Goal: Task Accomplishment & Management: Use online tool/utility

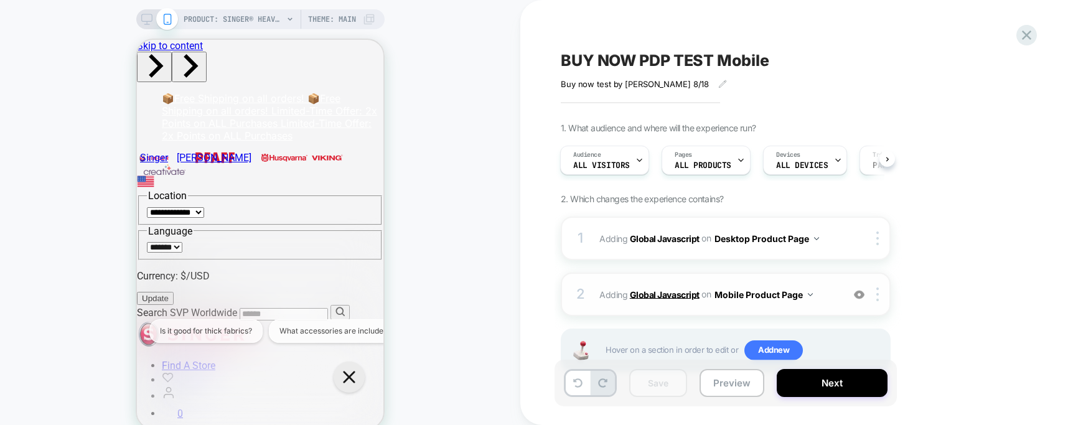
click at [0, 0] on b "Global Javascript" at bounding box center [0, 0] width 0 height 0
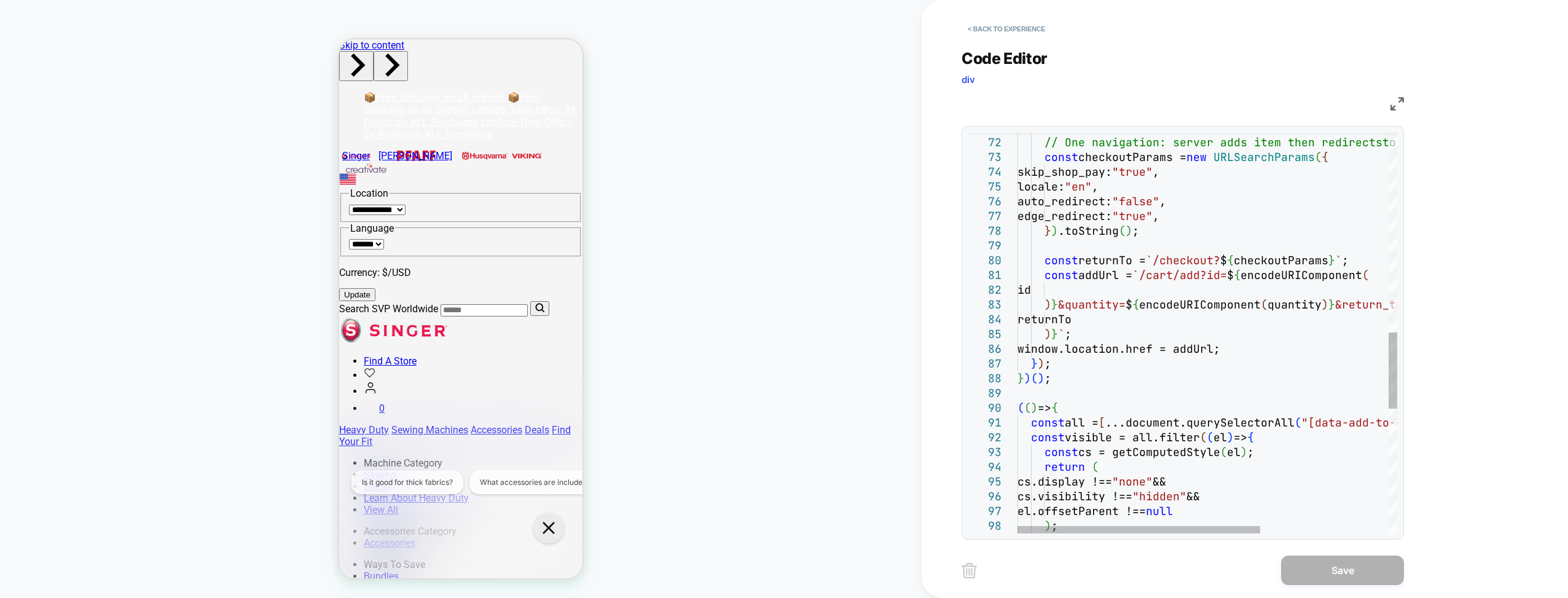
click at [0, 0] on div "// One navigation: server adds item then redirects to checkout const checkoutPa…" at bounding box center [0, 0] width 0 height 0
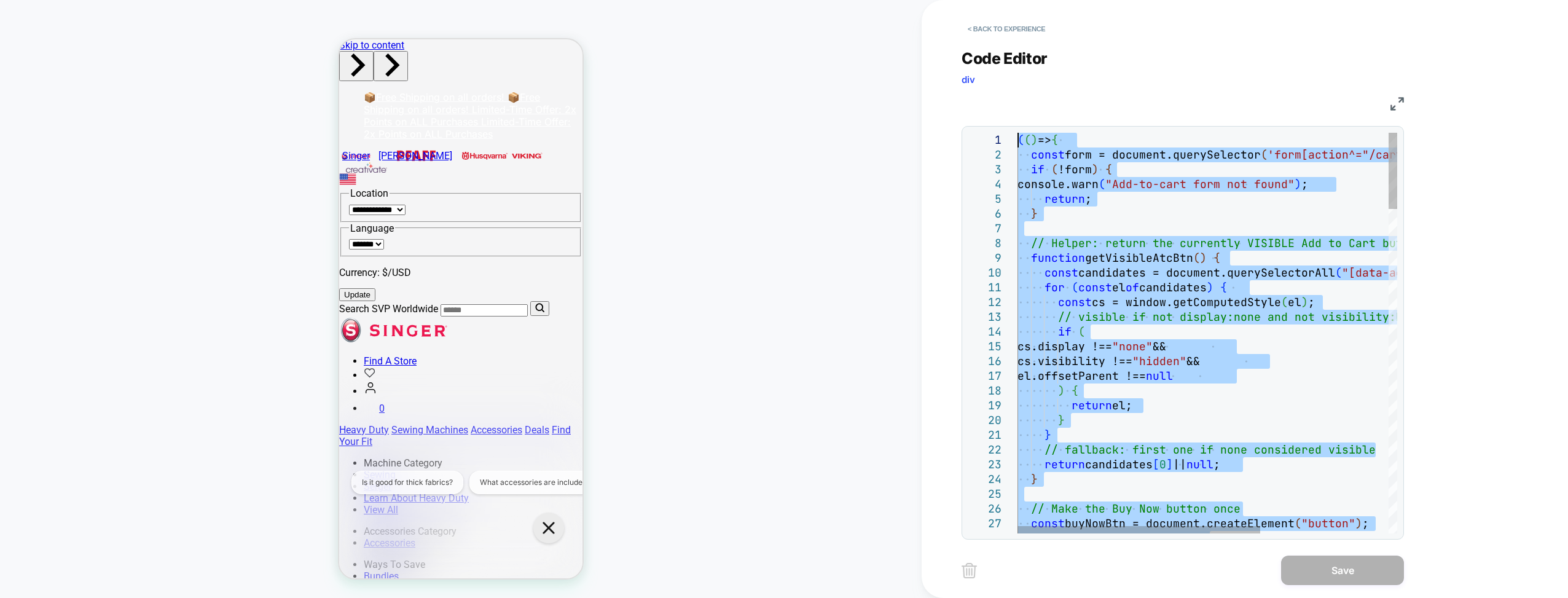
drag, startPoint x: 1089, startPoint y: 382, endPoint x: 993, endPoint y: 128, distance: 271.5
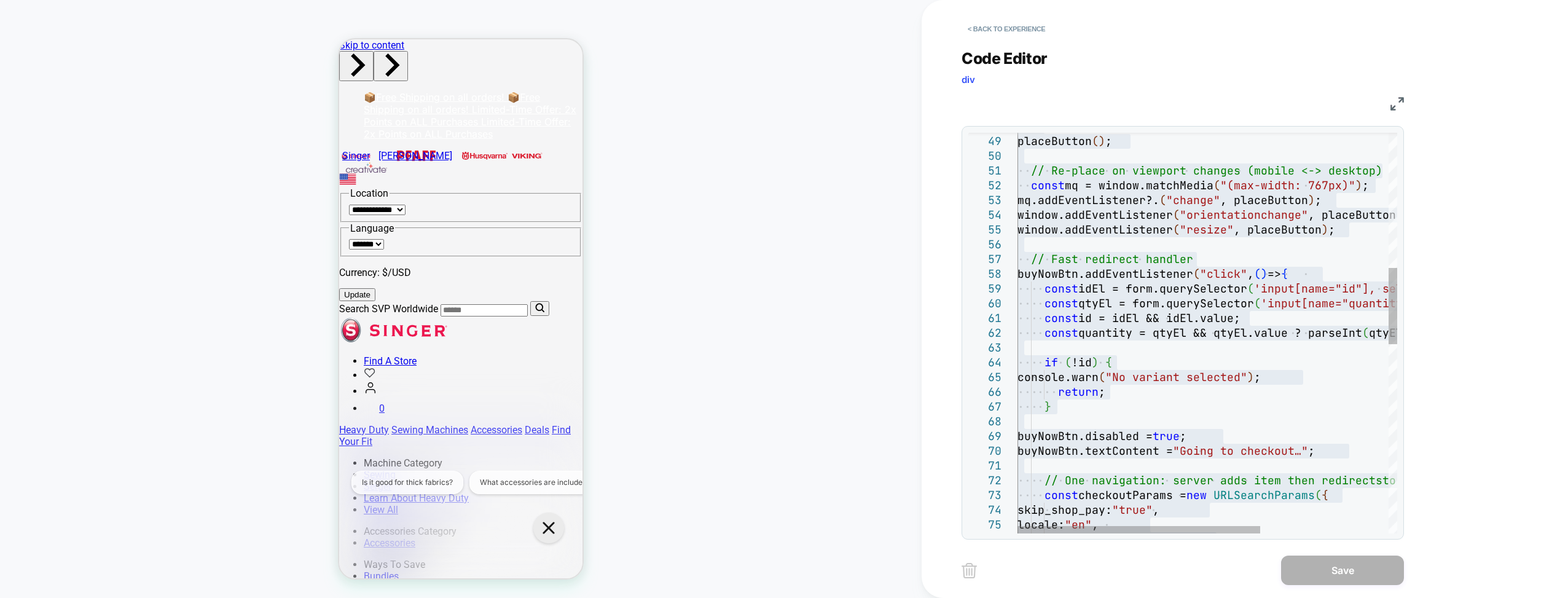
click at [0, 0] on div "} placeButton ( ) ; // Re-place on viewport changes (mobile <-> deskto p) const…" at bounding box center [0, 0] width 0 height 0
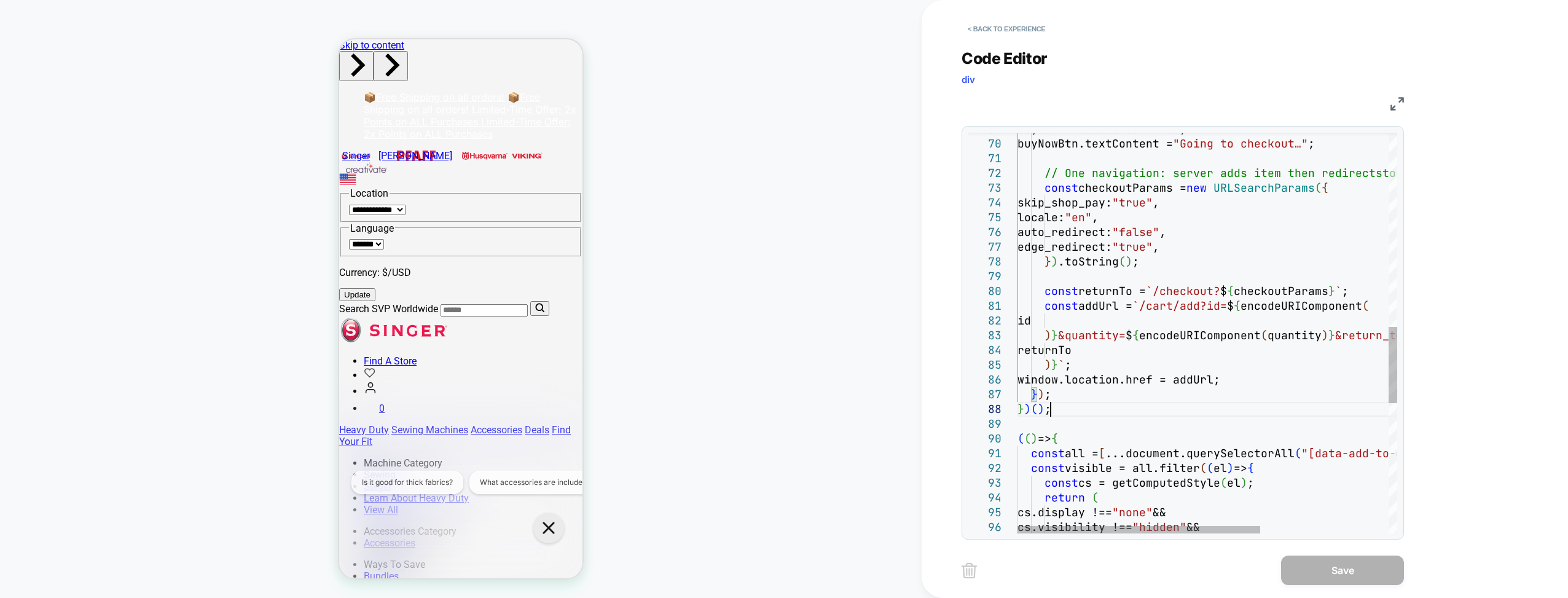
click at [0, 0] on div "buyNowBtn.disabled = true ; buyNowBtn.textContent = "Going to checkout…" ; // O…" at bounding box center [0, 0] width 0 height 0
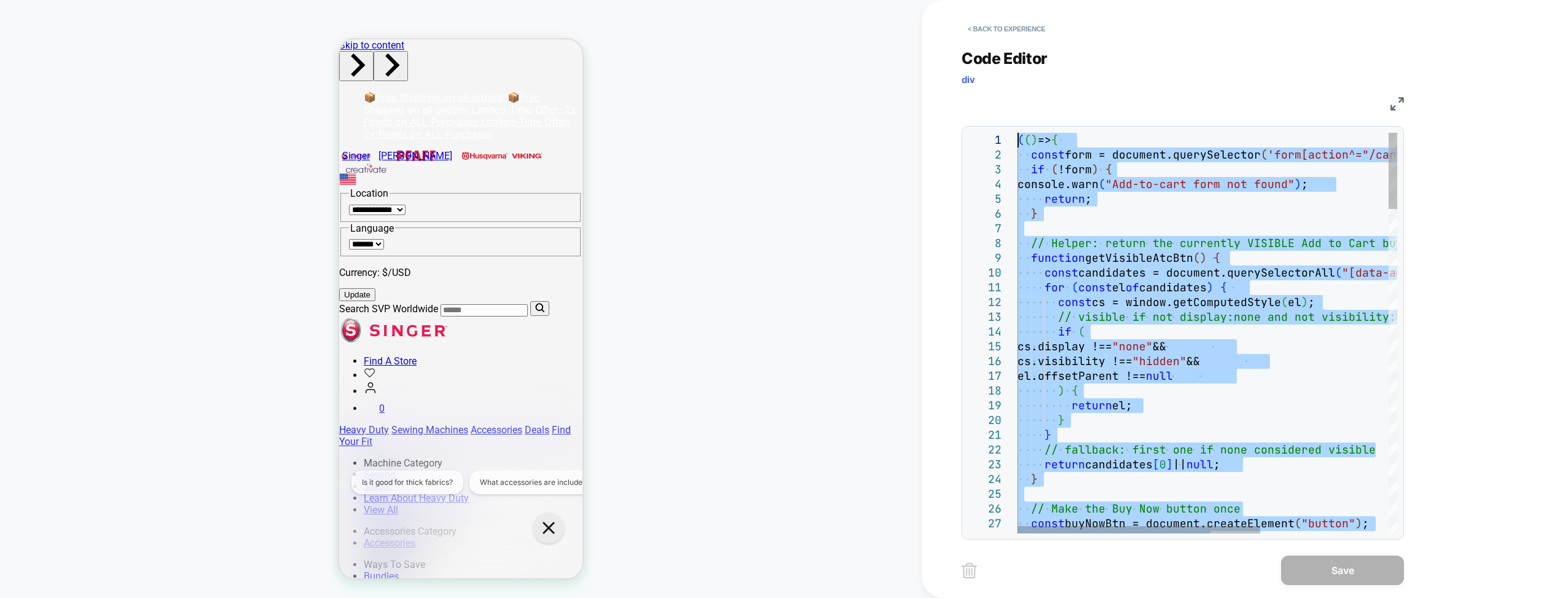
drag, startPoint x: 1055, startPoint y: 409, endPoint x: 989, endPoint y: 123, distance: 293.5
type textarea "**********"
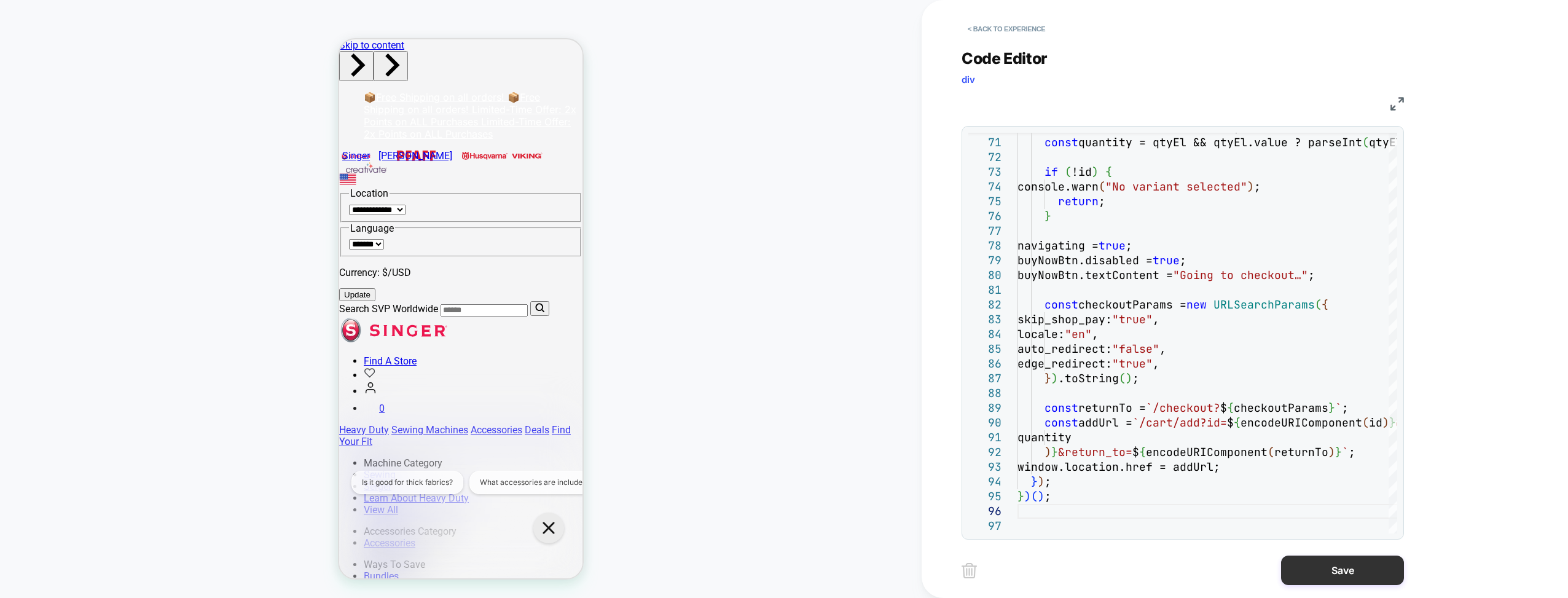
click at [771, 194] on button "Save" at bounding box center [1342, 570] width 123 height 30
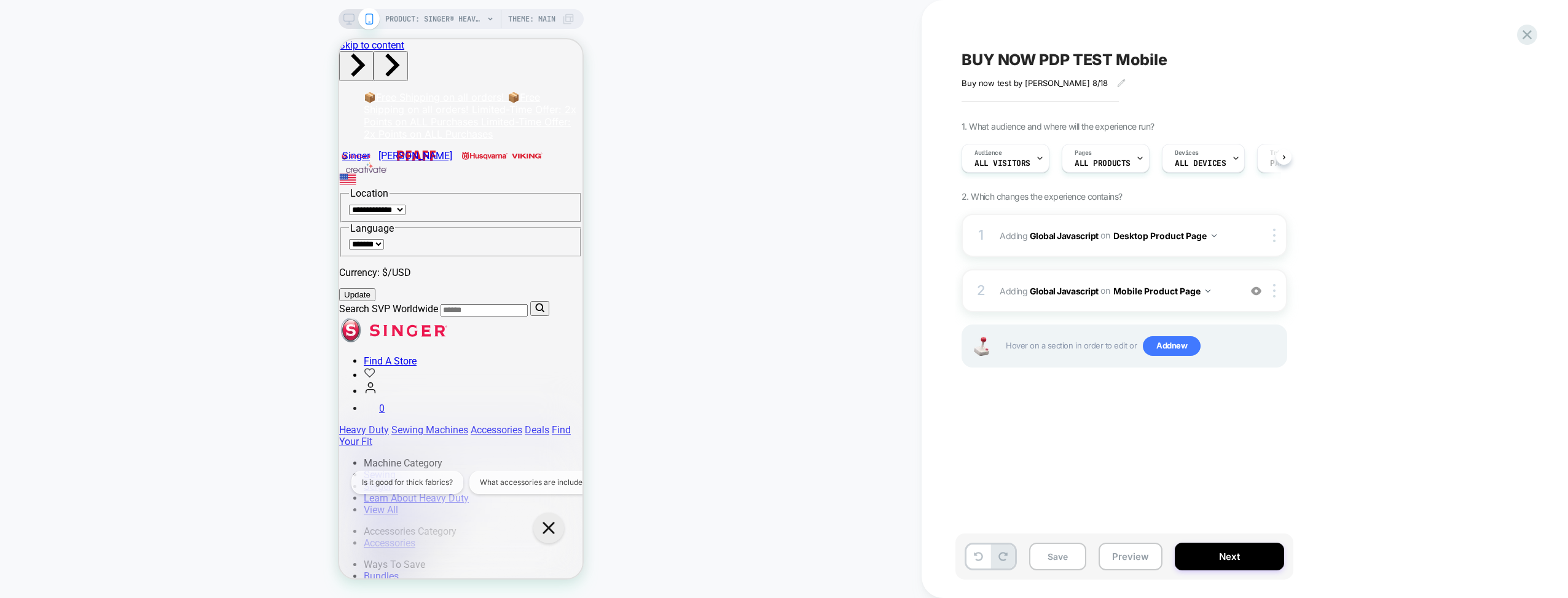
scroll to position [0, 1]
click at [771, 194] on b "Global Javascript" at bounding box center [1065, 290] width 69 height 11
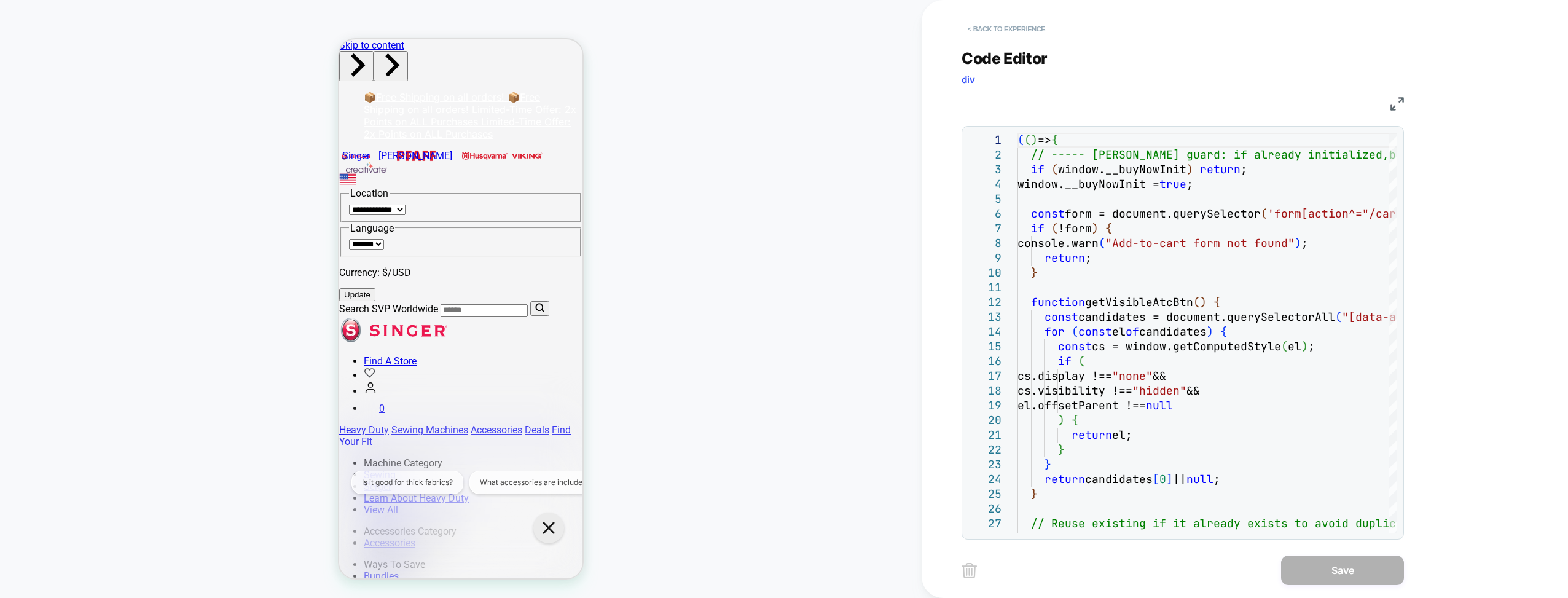
click at [771, 28] on button "< Back to experience" at bounding box center [1006, 29] width 90 height 20
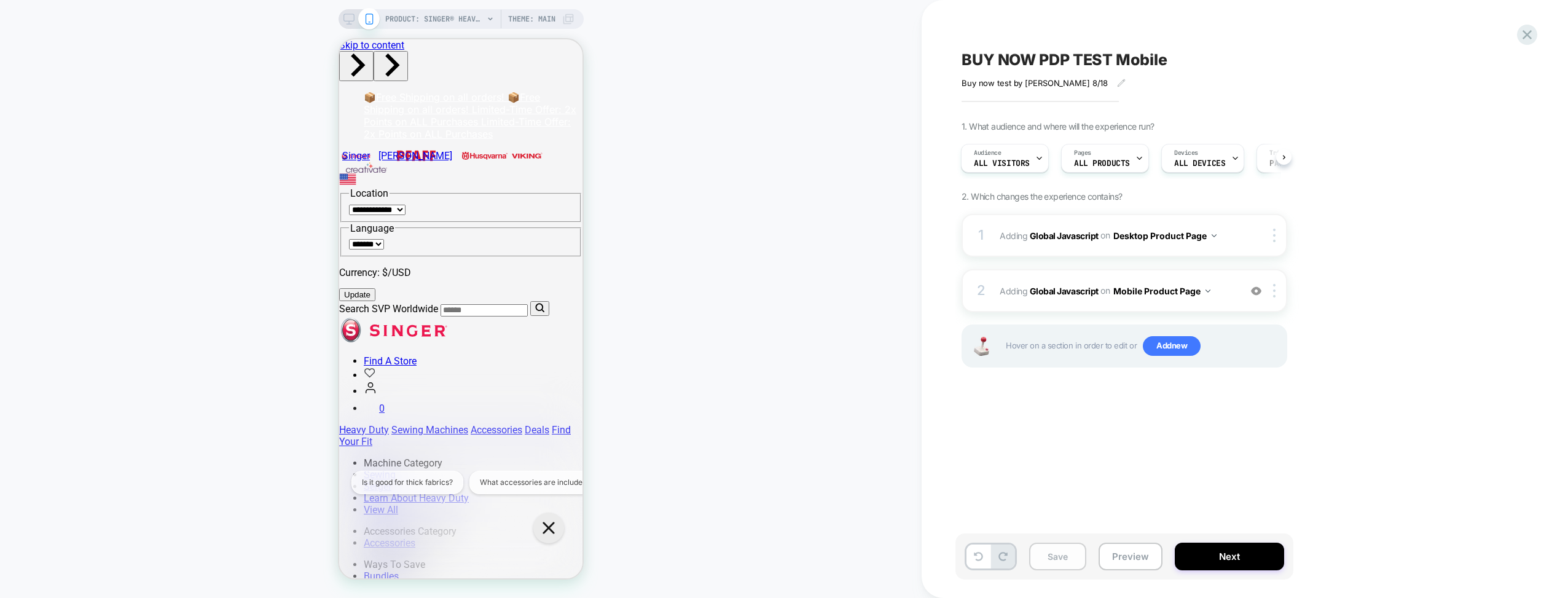
click at [771, 194] on button "Save" at bounding box center [1058, 557] width 57 height 28
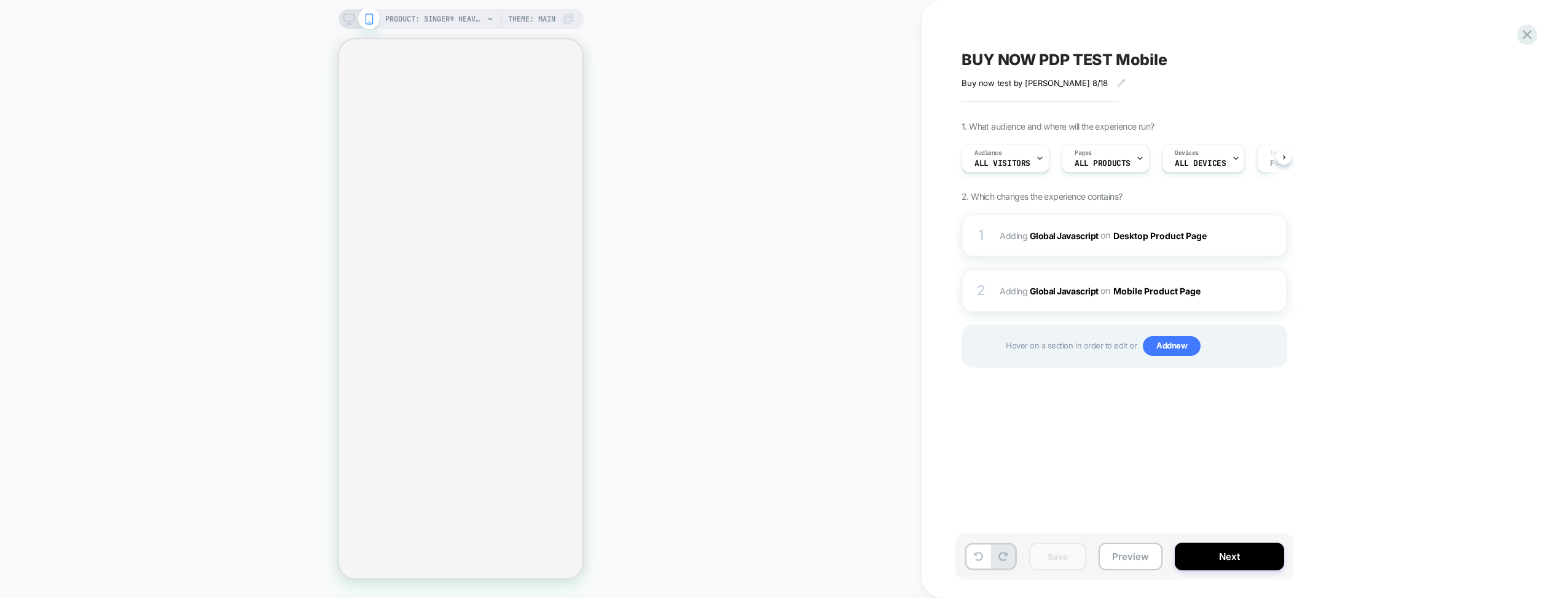
scroll to position [0, 1]
click at [1045, 289] on b "Global Javascript" at bounding box center [1065, 290] width 69 height 11
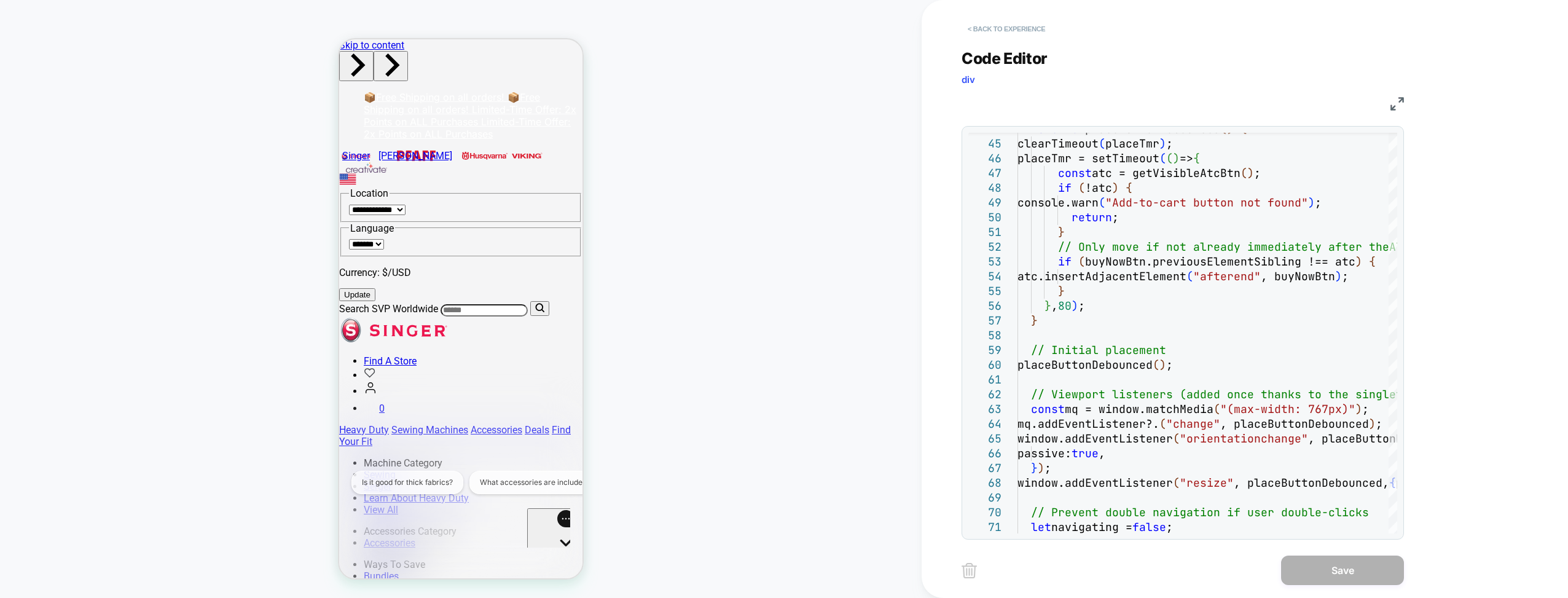
scroll to position [0, 0]
click at [0, 0] on button "< Back to experience" at bounding box center [0, 0] width 0 height 0
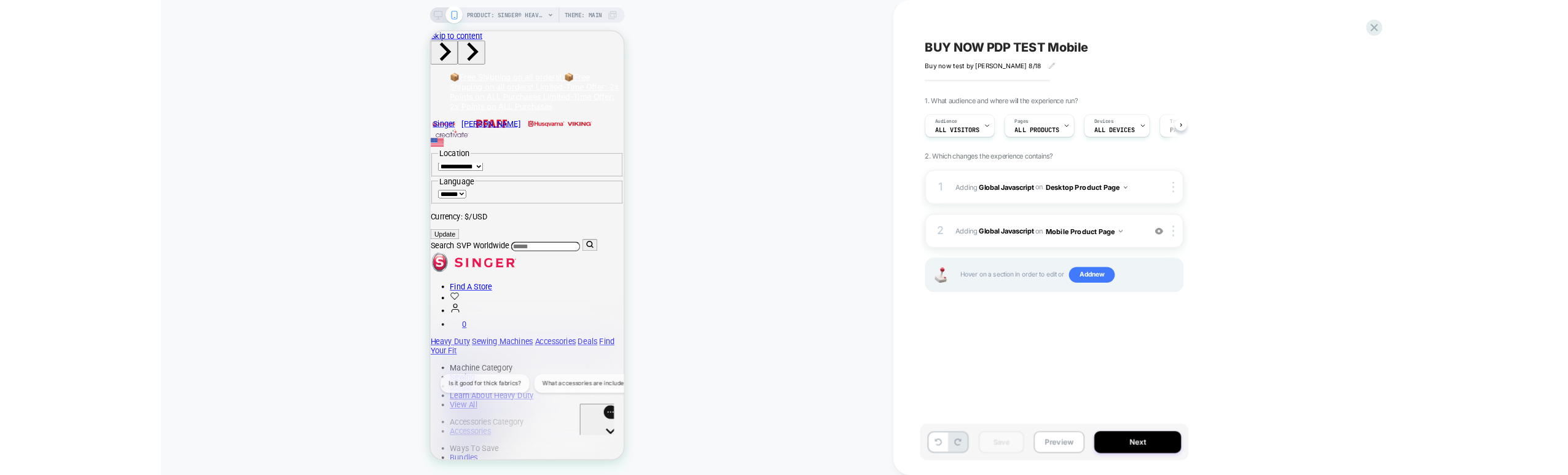
scroll to position [0, 1]
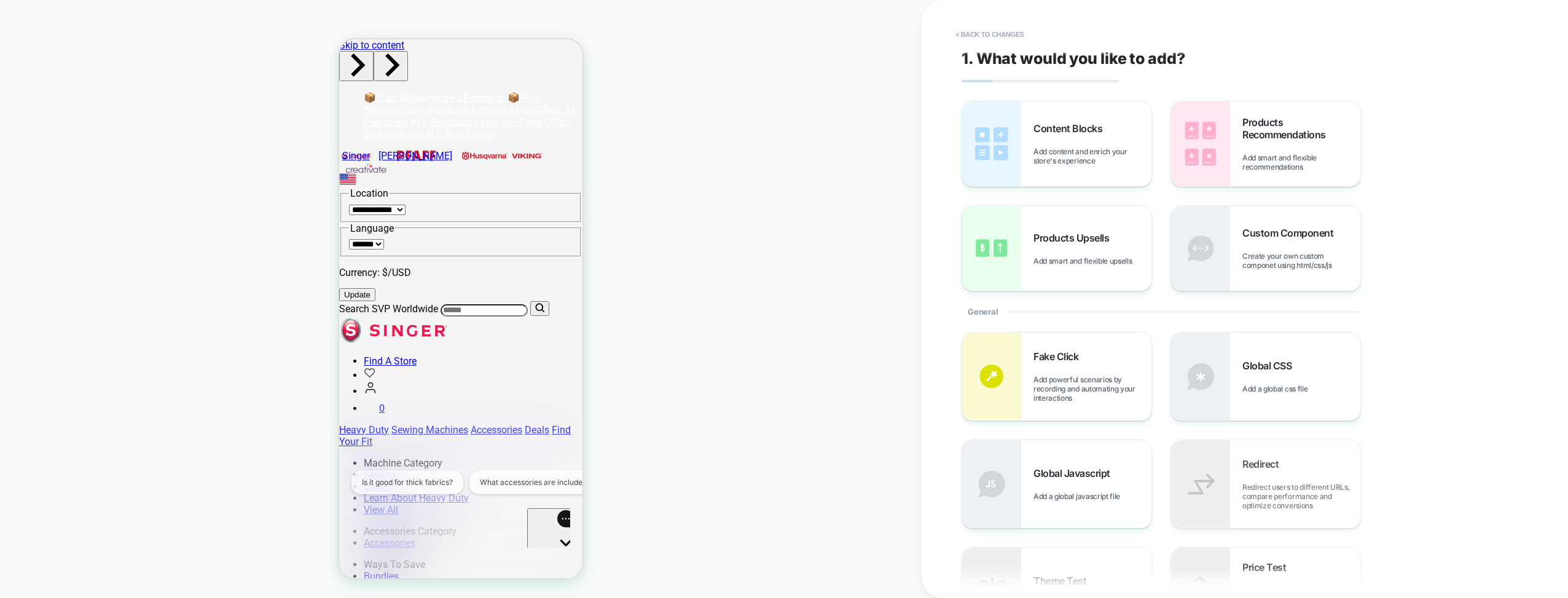
click at [560, 558] on icon "Gorgias live chat" at bounding box center [565, 563] width 12 height 12
